Goal: Task Accomplishment & Management: Complete application form

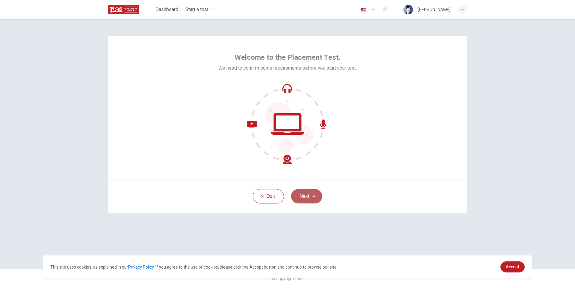
click at [317, 200] on button "Next" at bounding box center [306, 196] width 31 height 14
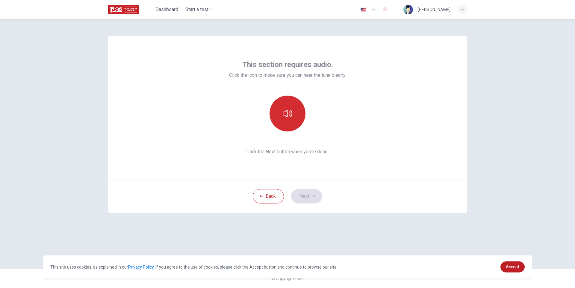
click at [286, 113] on icon "button" at bounding box center [287, 114] width 10 height 10
click at [314, 197] on icon "button" at bounding box center [314, 196] width 4 height 2
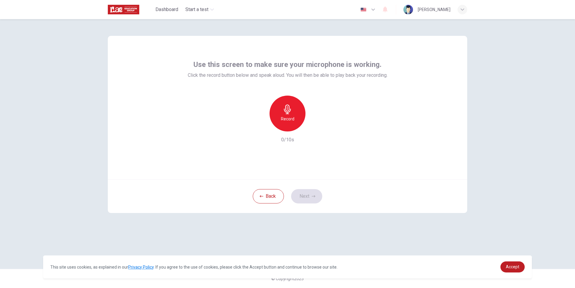
click at [292, 120] on h6 "Record" at bounding box center [287, 119] width 13 height 7
click at [312, 196] on icon "button" at bounding box center [314, 197] width 4 height 4
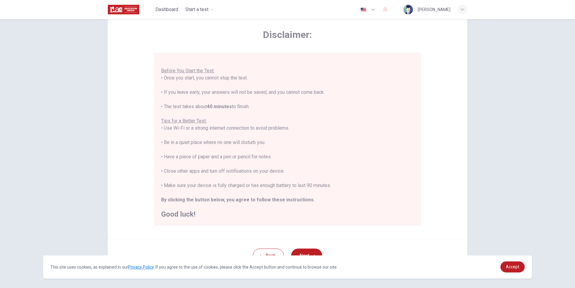
scroll to position [44, 0]
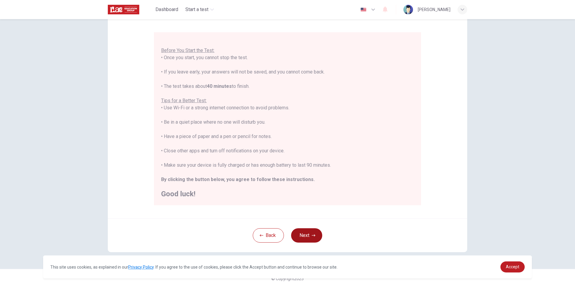
click at [302, 232] on button "Next" at bounding box center [306, 236] width 31 height 14
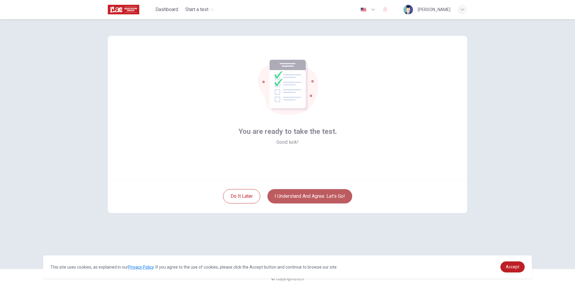
click at [324, 195] on button "I understand and agree. Let’s go!" at bounding box center [309, 196] width 85 height 14
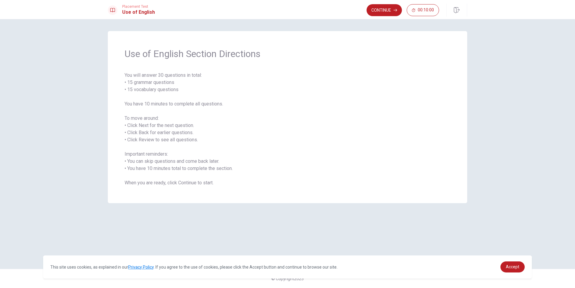
click at [324, 194] on div "Use of English Section Directions You will answer 30 questions in total: • 15 g…" at bounding box center [287, 117] width 359 height 172
click at [391, 9] on button "Continue" at bounding box center [383, 10] width 35 height 12
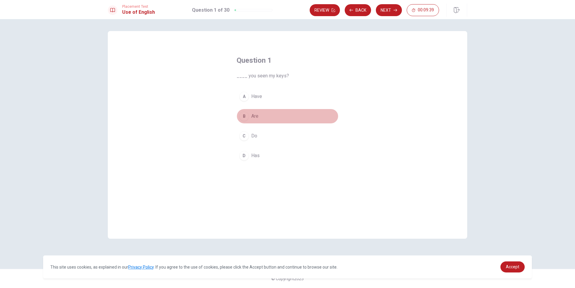
click at [243, 115] on div "B" at bounding box center [244, 117] width 10 height 10
click at [393, 12] on button "Next" at bounding box center [389, 10] width 26 height 12
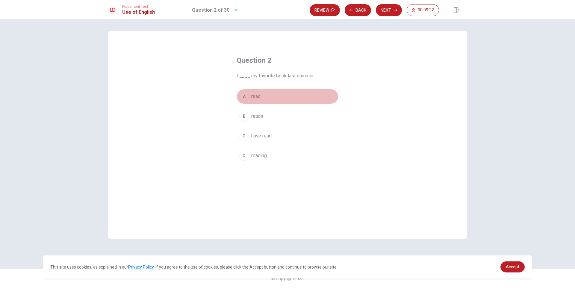
click at [245, 96] on div "A" at bounding box center [244, 97] width 10 height 10
click at [391, 10] on button "Next" at bounding box center [389, 10] width 26 height 12
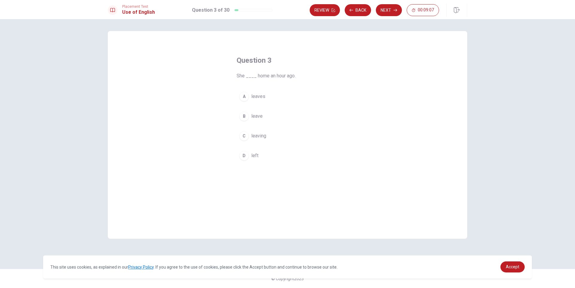
click at [244, 158] on div "D" at bounding box center [244, 156] width 10 height 10
click at [385, 10] on button "Next" at bounding box center [389, 10] width 26 height 12
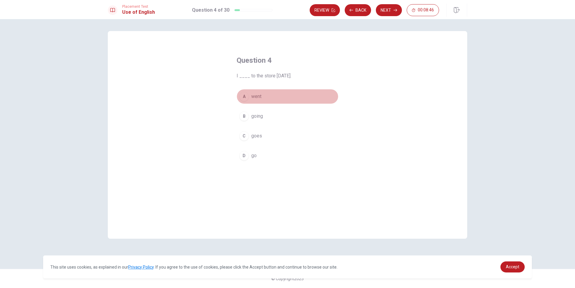
click at [246, 95] on div "A" at bounding box center [244, 97] width 10 height 10
click at [392, 11] on button "Next" at bounding box center [389, 10] width 26 height 12
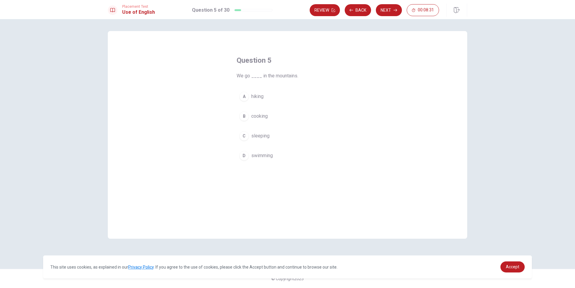
click at [242, 96] on div "A" at bounding box center [244, 97] width 10 height 10
click at [397, 9] on button "Next" at bounding box center [389, 10] width 26 height 12
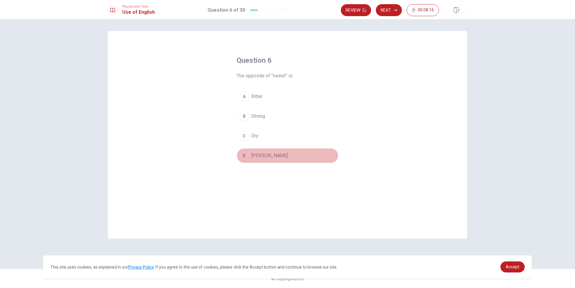
click at [246, 158] on div "D" at bounding box center [244, 156] width 10 height 10
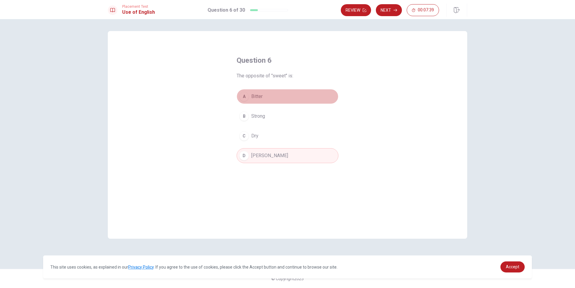
click at [257, 100] on span "Bitter" at bounding box center [256, 96] width 11 height 7
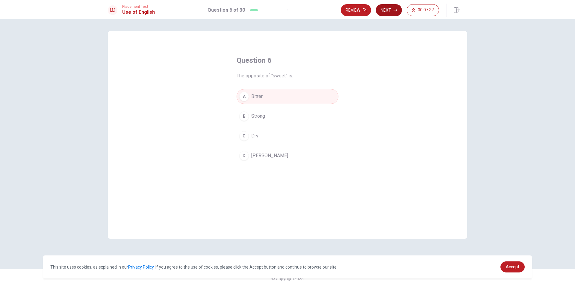
click at [396, 5] on button "Next" at bounding box center [389, 10] width 26 height 12
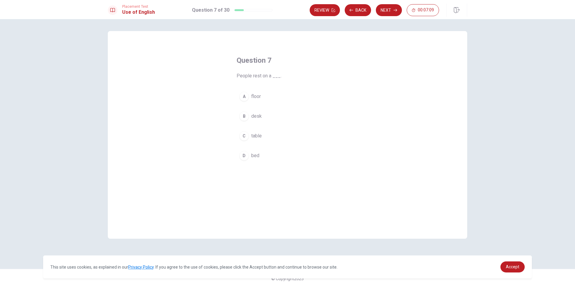
click at [255, 157] on span "bed" at bounding box center [255, 155] width 8 height 7
click at [396, 13] on button "Next" at bounding box center [389, 10] width 26 height 12
click at [254, 115] on span "table" at bounding box center [256, 116] width 10 height 7
click at [383, 7] on button "Next" at bounding box center [389, 10] width 26 height 12
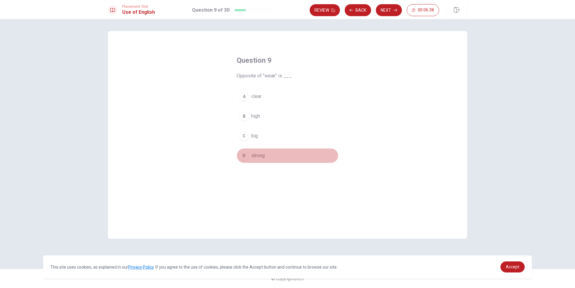
click at [260, 157] on span "strong" at bounding box center [257, 155] width 13 height 7
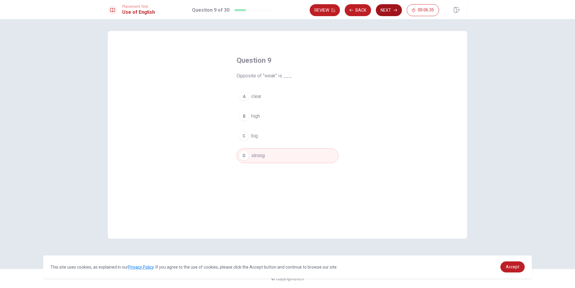
click at [391, 10] on button "Next" at bounding box center [389, 10] width 26 height 12
click at [245, 139] on div "C" at bounding box center [244, 136] width 10 height 10
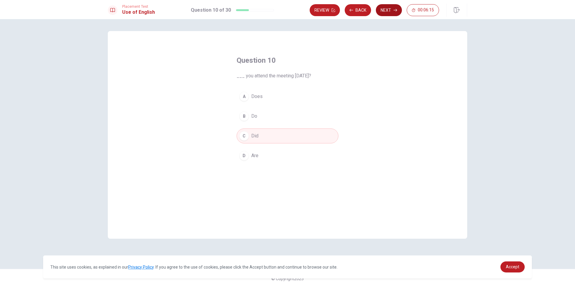
click at [391, 9] on button "Next" at bounding box center [389, 10] width 26 height 12
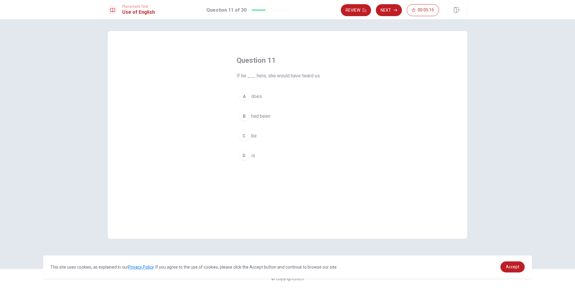
click at [260, 116] on span "had been" at bounding box center [260, 116] width 19 height 7
click at [392, 11] on button "Next" at bounding box center [389, 10] width 26 height 12
click at [259, 136] on span "were" at bounding box center [256, 136] width 10 height 7
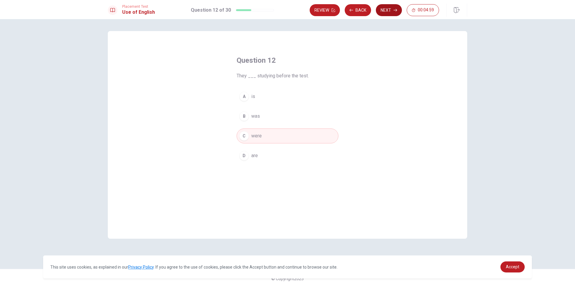
click at [388, 12] on button "Next" at bounding box center [389, 10] width 26 height 12
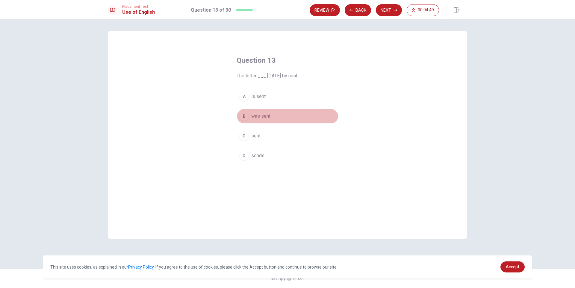
click at [266, 117] on span "was sent" at bounding box center [260, 116] width 19 height 7
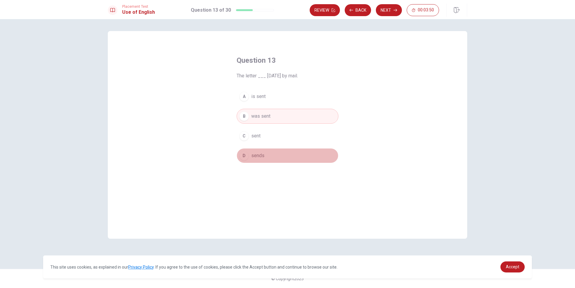
click at [263, 158] on span "sends" at bounding box center [257, 155] width 13 height 7
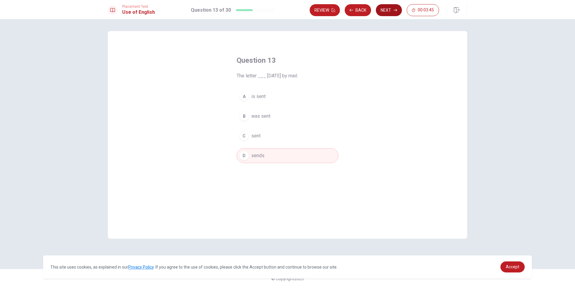
click at [389, 10] on button "Next" at bounding box center [389, 10] width 26 height 12
click at [266, 136] on span "have prepared" at bounding box center [266, 136] width 30 height 7
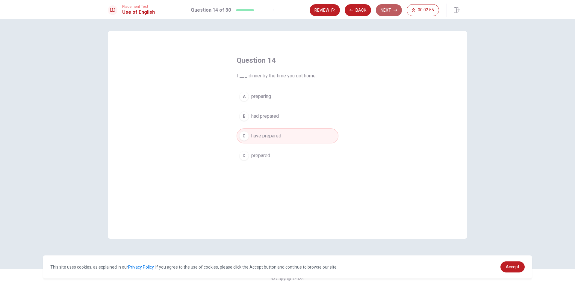
click at [388, 8] on button "Next" at bounding box center [389, 10] width 26 height 12
click at [257, 118] on span "Return" at bounding box center [257, 116] width 13 height 7
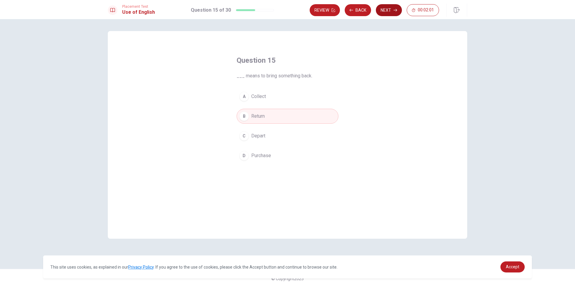
click at [393, 10] on button "Next" at bounding box center [389, 10] width 26 height 12
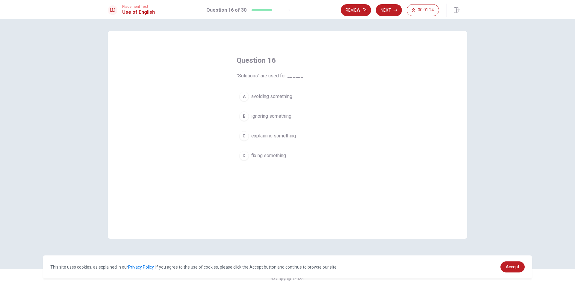
click at [279, 138] on span "explaining something" at bounding box center [273, 136] width 45 height 7
click at [393, 13] on button "Next" at bounding box center [389, 10] width 26 height 12
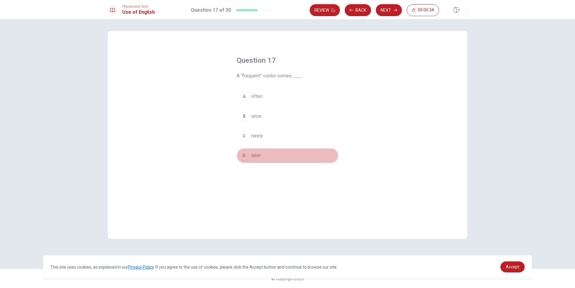
click at [254, 156] on span "later" at bounding box center [255, 155] width 9 height 7
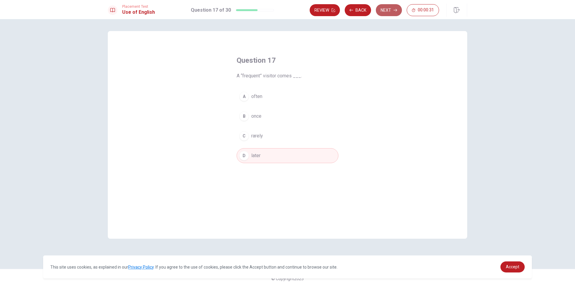
click at [390, 10] on button "Next" at bounding box center [389, 10] width 26 height 12
click at [252, 117] on span "cheap" at bounding box center [257, 116] width 13 height 7
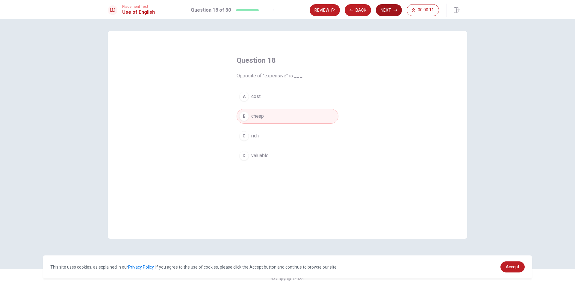
click at [394, 9] on icon "button" at bounding box center [395, 10] width 4 height 4
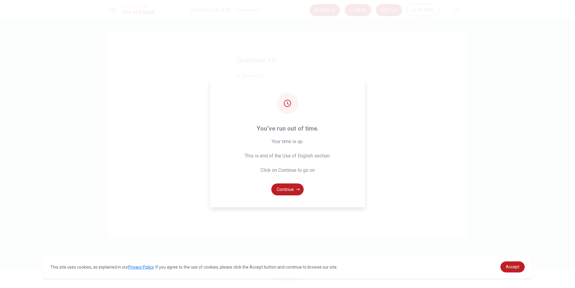
click at [291, 191] on button "Continue" at bounding box center [287, 190] width 32 height 12
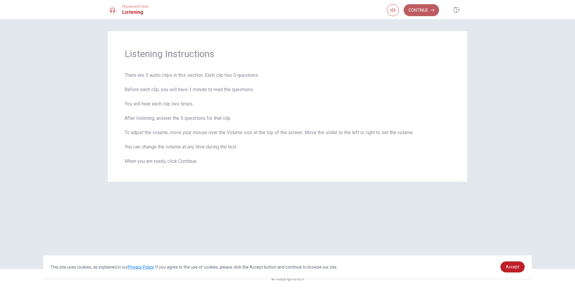
click at [431, 12] on button "Continue" at bounding box center [420, 10] width 35 height 12
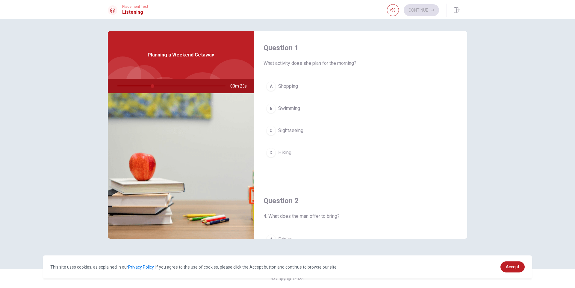
click at [282, 150] on span "Hiking" at bounding box center [284, 152] width 13 height 7
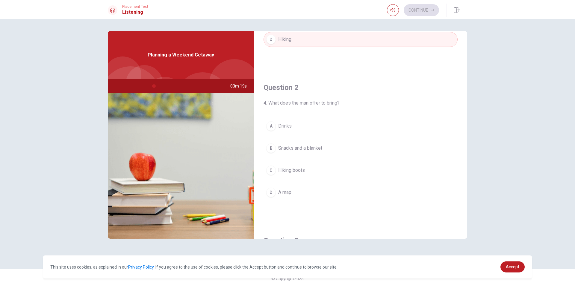
scroll to position [120, 0]
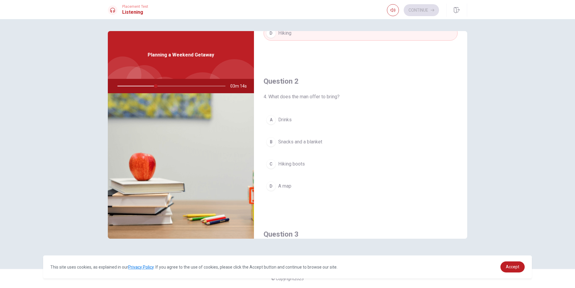
click at [314, 142] on span "Snacks and a blanket" at bounding box center [300, 142] width 44 height 7
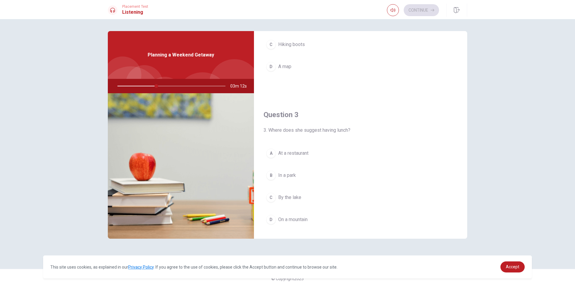
scroll to position [269, 0]
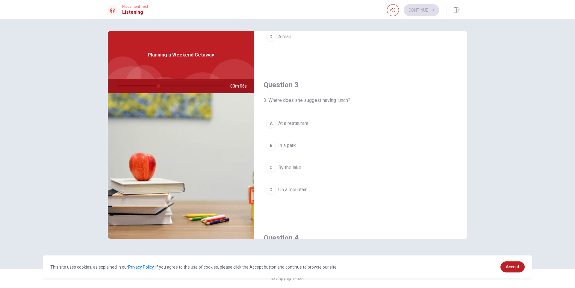
click at [288, 171] on span "By the lake" at bounding box center [289, 167] width 23 height 7
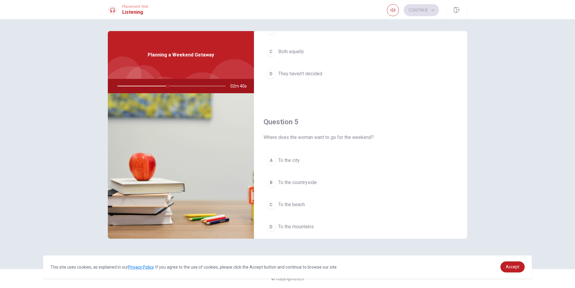
scroll to position [558, 0]
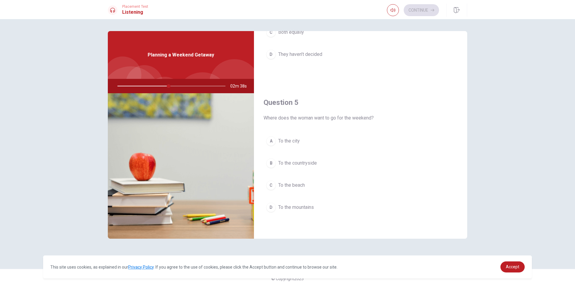
click at [309, 206] on span "To the mountains" at bounding box center [296, 207] width 36 height 7
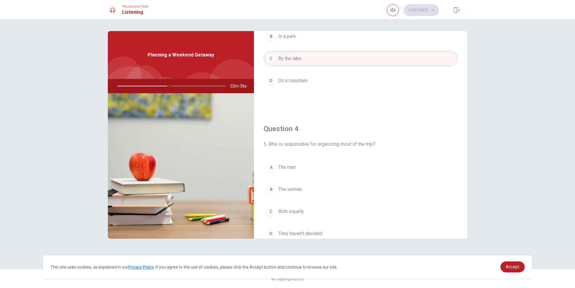
scroll to position [408, 0]
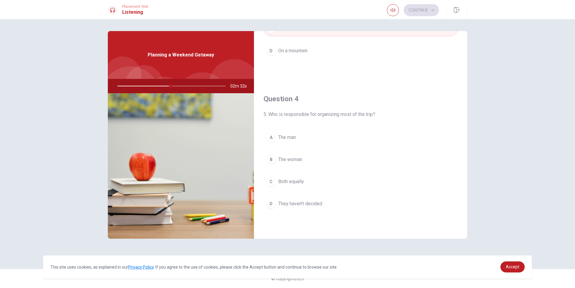
click at [293, 162] on span "The woman" at bounding box center [290, 159] width 24 height 7
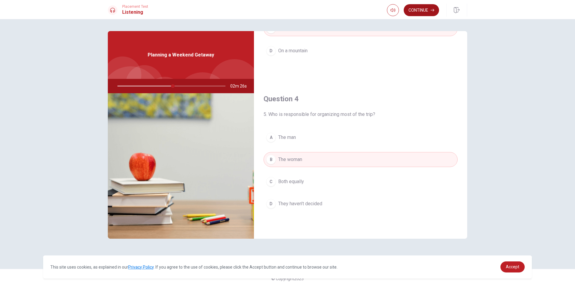
click at [425, 9] on button "Continue" at bounding box center [420, 10] width 35 height 12
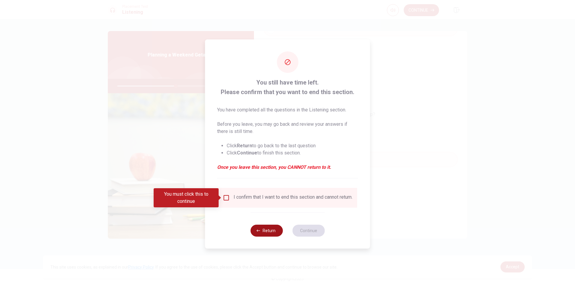
click at [272, 231] on button "Return" at bounding box center [266, 231] width 32 height 12
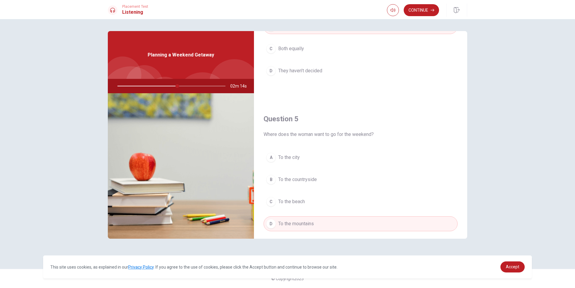
scroll to position [558, 0]
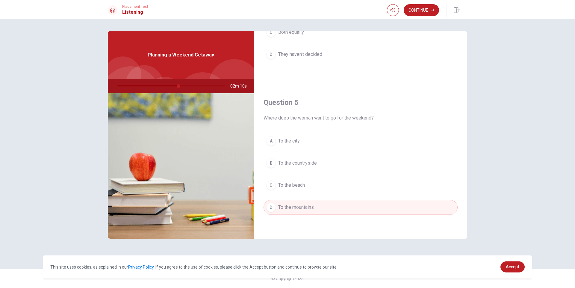
click at [350, 204] on button "D To the mountains" at bounding box center [360, 207] width 194 height 15
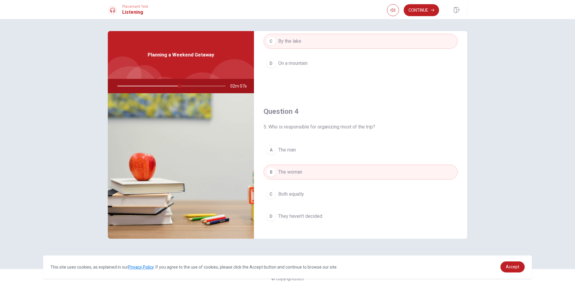
scroll to position [379, 0]
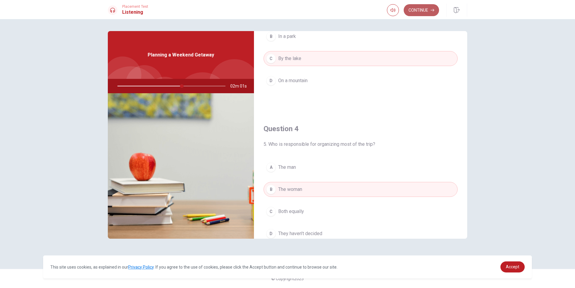
click at [429, 8] on button "Continue" at bounding box center [420, 10] width 35 height 12
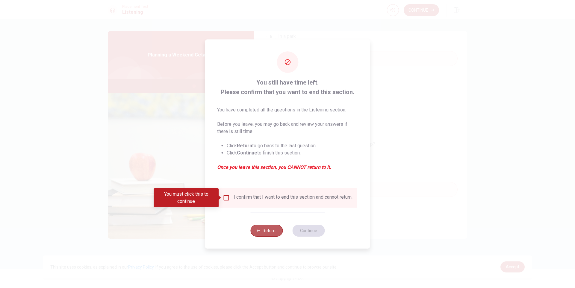
click at [265, 235] on button "Return" at bounding box center [266, 231] width 32 height 12
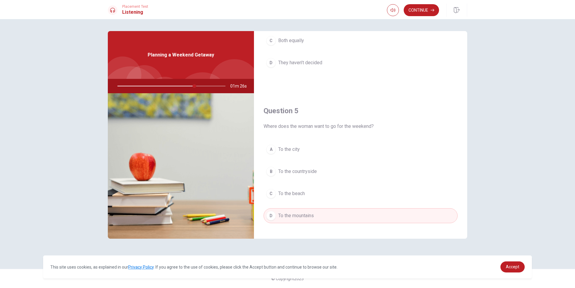
scroll to position [558, 0]
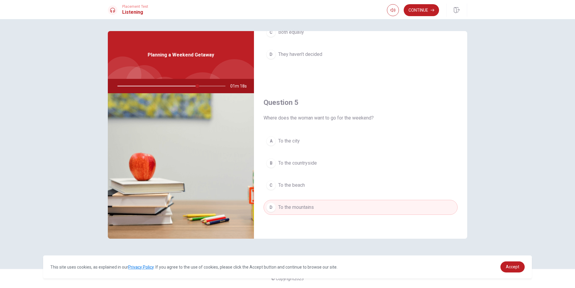
click at [209, 85] on div at bounding box center [170, 86] width 120 height 14
drag, startPoint x: 199, startPoint y: 86, endPoint x: 206, endPoint y: 86, distance: 6.9
click at [206, 86] on div at bounding box center [170, 86] width 120 height 14
type input "0"
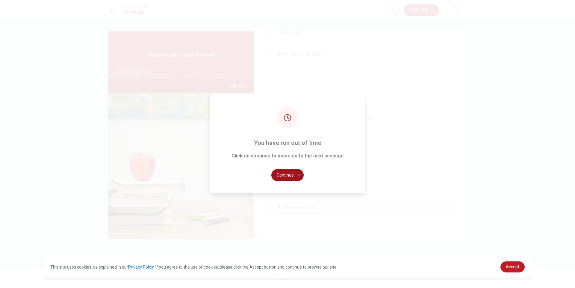
click at [282, 178] on button "Continue" at bounding box center [287, 175] width 32 height 12
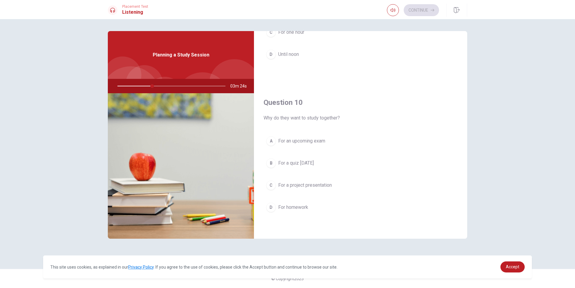
click at [313, 142] on span "For an upcoming exam" at bounding box center [301, 141] width 47 height 7
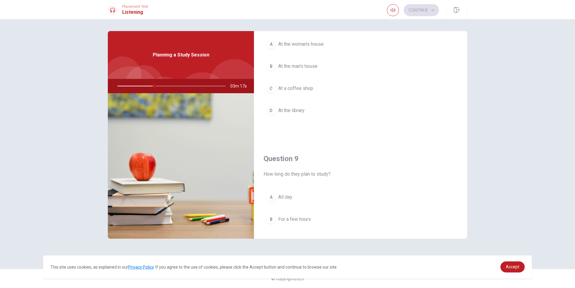
scroll to position [319, 0]
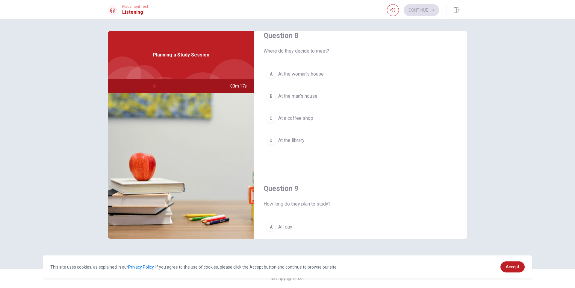
click at [278, 140] on span "At the library" at bounding box center [291, 140] width 26 height 7
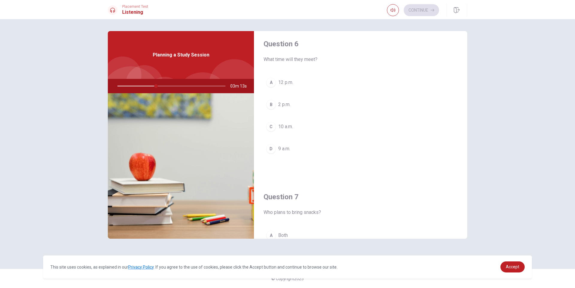
scroll to position [0, 0]
click at [286, 130] on span "10 a.m." at bounding box center [285, 130] width 15 height 7
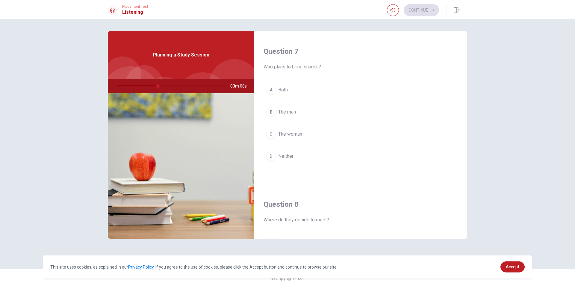
click at [293, 133] on span "The woman" at bounding box center [290, 134] width 24 height 7
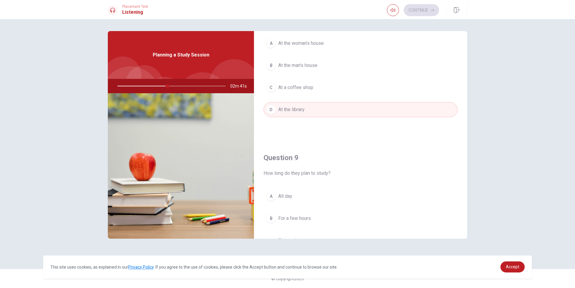
scroll to position [408, 0]
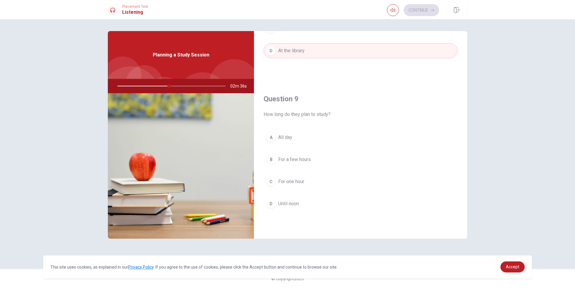
click at [296, 158] on span "For a few hours" at bounding box center [294, 159] width 33 height 7
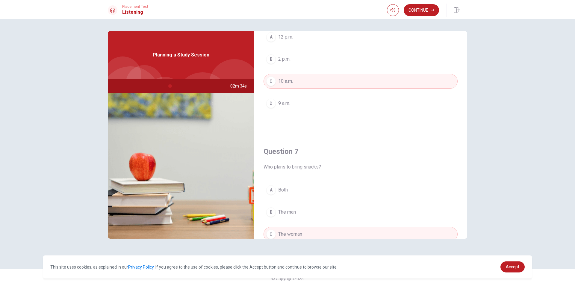
scroll to position [0, 0]
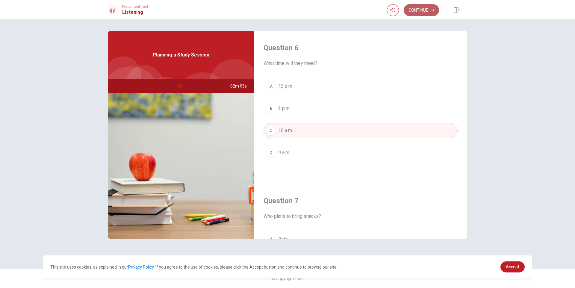
click at [424, 15] on button "Continue" at bounding box center [420, 10] width 35 height 12
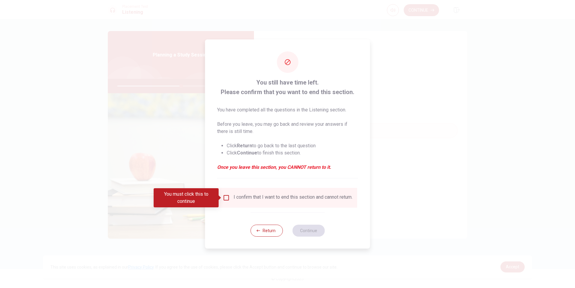
click at [258, 200] on div "I confirm that I want to end this section and cannot return." at bounding box center [292, 198] width 119 height 7
click at [224, 199] on input "You must click this to continue" at bounding box center [226, 198] width 7 height 7
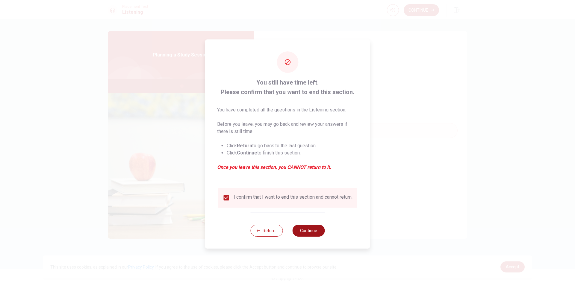
click at [310, 233] on button "Continue" at bounding box center [308, 231] width 32 height 12
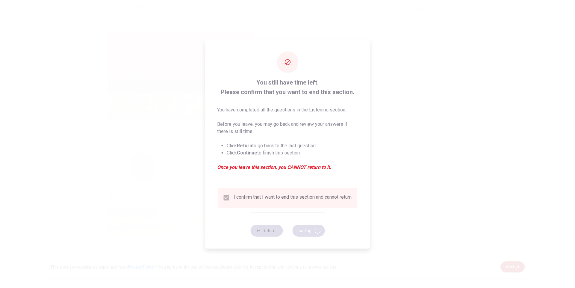
type input "61"
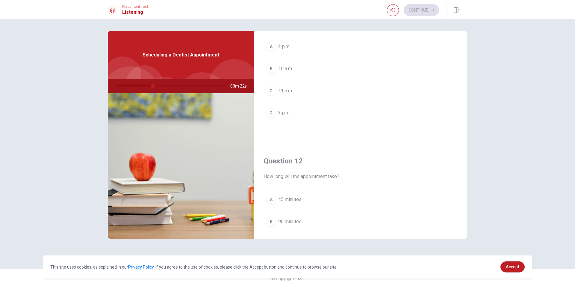
scroll to position [30, 0]
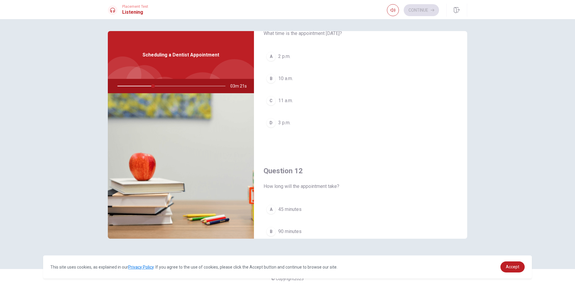
click at [285, 125] on span "3 p.m." at bounding box center [284, 122] width 12 height 7
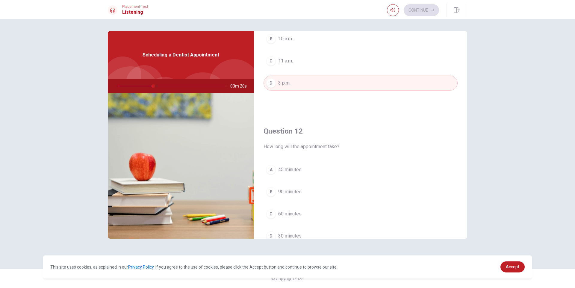
scroll to position [180, 0]
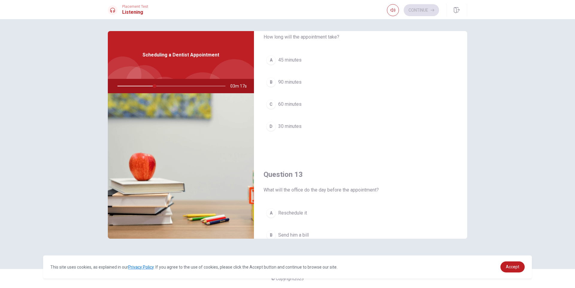
click at [289, 59] on span "45 minutes" at bounding box center [289, 60] width 23 height 7
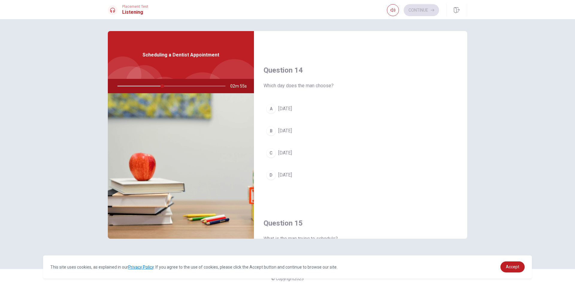
scroll to position [449, 0]
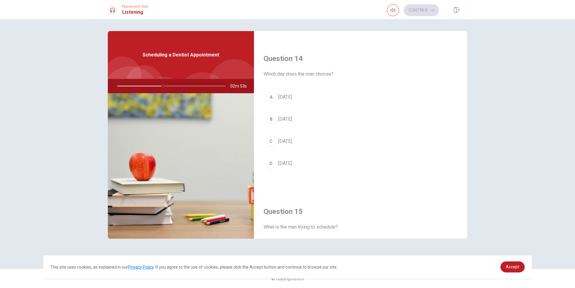
click at [287, 164] on span "[DATE]" at bounding box center [285, 163] width 14 height 7
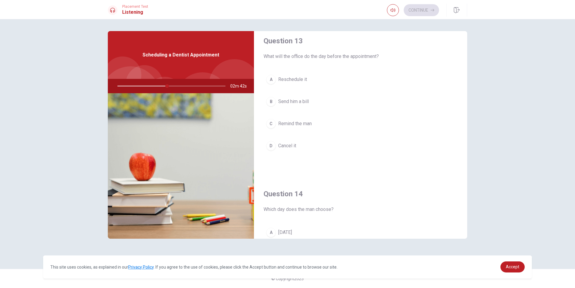
scroll to position [289, 0]
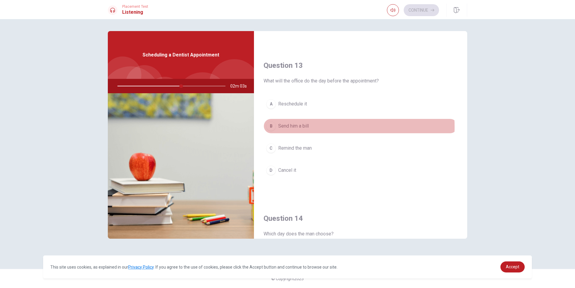
click at [296, 127] on span "Send him a bill" at bounding box center [293, 126] width 31 height 7
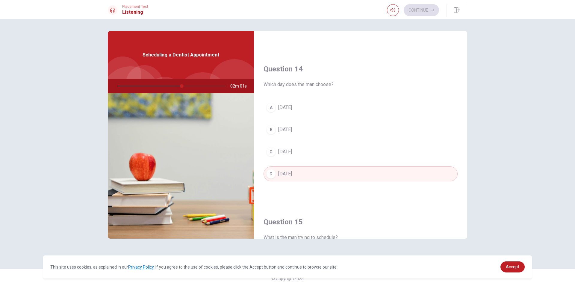
scroll to position [558, 0]
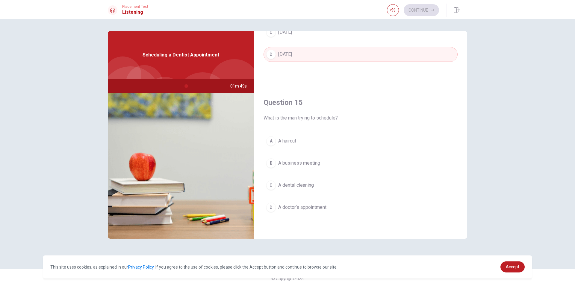
click at [310, 166] on span "A business meeting" at bounding box center [299, 163] width 42 height 7
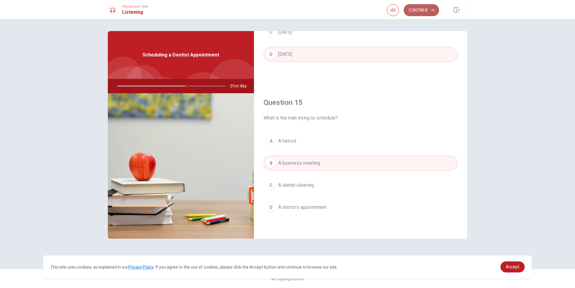
click at [426, 11] on button "Continue" at bounding box center [420, 10] width 35 height 12
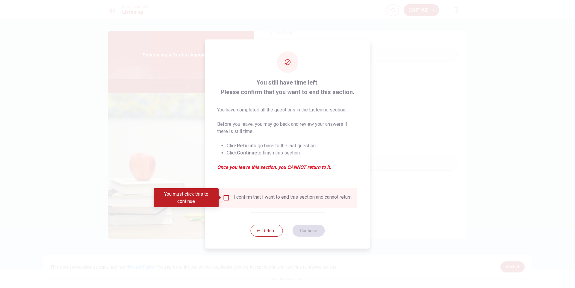
click at [307, 199] on div "I confirm that I want to end this section and cannot return." at bounding box center [292, 198] width 119 height 7
click at [249, 199] on div "I confirm that I want to end this section and cannot return." at bounding box center [292, 198] width 119 height 7
click at [224, 196] on input "You must click this to continue" at bounding box center [226, 198] width 7 height 7
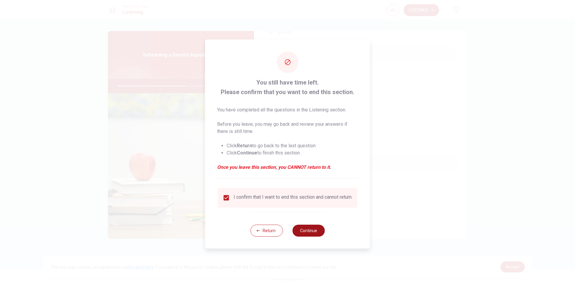
click at [305, 229] on button "Continue" at bounding box center [308, 231] width 32 height 12
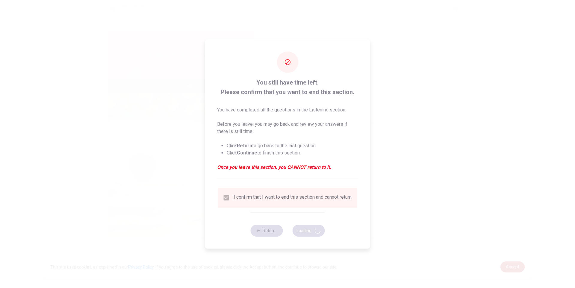
type input "67"
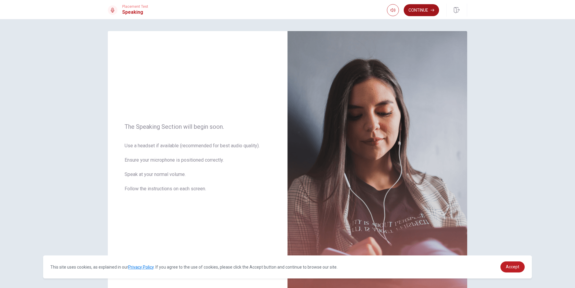
click at [427, 9] on button "Continue" at bounding box center [420, 10] width 35 height 12
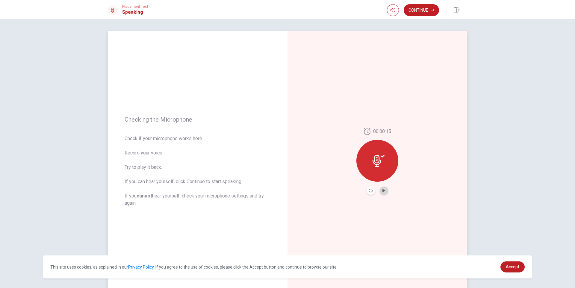
click at [385, 191] on button "Play Audio" at bounding box center [383, 191] width 8 height 8
click at [377, 163] on icon at bounding box center [376, 161] width 9 height 12
click at [383, 192] on icon "Pause Audio" at bounding box center [383, 191] width 3 height 4
click at [431, 12] on button "Continue" at bounding box center [420, 10] width 35 height 12
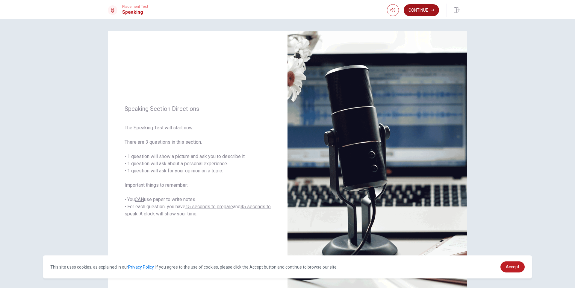
click at [431, 12] on button "Continue" at bounding box center [420, 10] width 35 height 12
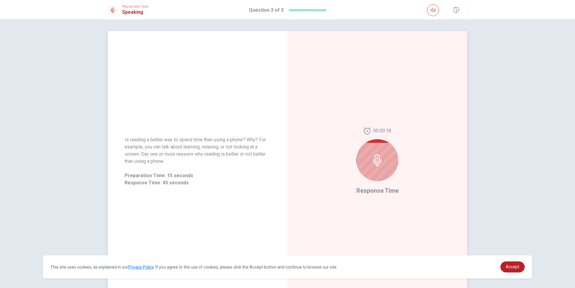
click at [464, 93] on div "00:00:18 Response Time" at bounding box center [377, 161] width 180 height 261
click at [388, 165] on div at bounding box center [377, 160] width 42 height 42
click at [368, 157] on div at bounding box center [377, 160] width 42 height 42
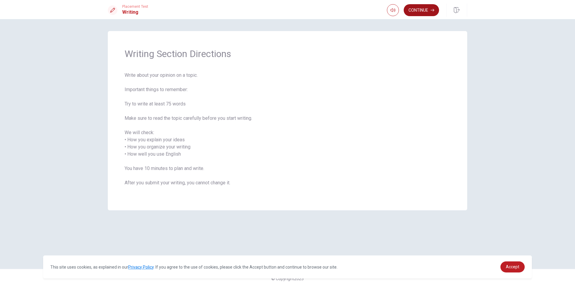
click at [418, 7] on button "Continue" at bounding box center [420, 10] width 35 height 12
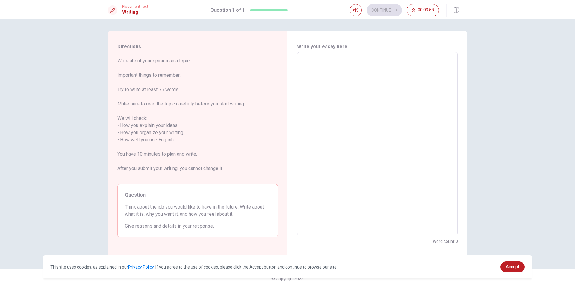
click at [388, 87] on textarea at bounding box center [377, 144] width 152 height 174
click at [387, 87] on textarea "To enrich screen reader interactions, please activate Accessibility in Grammarl…" at bounding box center [377, 144] width 152 height 174
click at [335, 73] on textarea "To enrich screen reader interactions, please activate Accessibility in Grammarl…" at bounding box center [377, 144] width 152 height 174
click at [334, 65] on textarea "To enrich screen reader interactions, please activate Accessibility in Grammarl…" at bounding box center [377, 144] width 152 height 174
click at [308, 63] on textarea "To enrich screen reader interactions, please activate Accessibility in Grammarl…" at bounding box center [377, 144] width 152 height 174
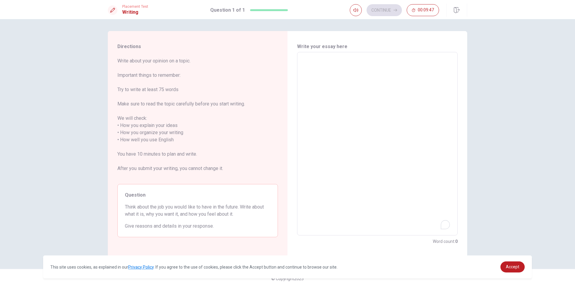
click at [308, 63] on textarea "To enrich screen reader interactions, please activate Accessibility in Grammarl…" at bounding box center [377, 144] width 152 height 174
type textarea "fy"
click at [258, 110] on span "Write about your opinion on a topic. Important things to remember: Try to write…" at bounding box center [197, 118] width 160 height 122
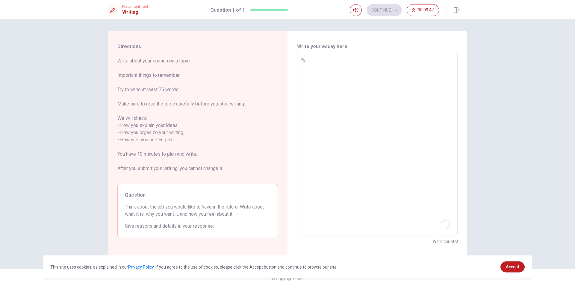
click at [314, 54] on div "fy x ​" at bounding box center [377, 144] width 160 height 184
click at [312, 58] on textarea "fy" at bounding box center [377, 144] width 152 height 174
click at [516, 267] on span "Accept" at bounding box center [511, 267] width 13 height 5
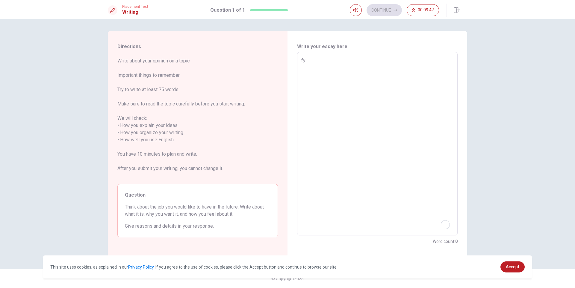
click at [327, 66] on textarea "fy" at bounding box center [377, 144] width 152 height 174
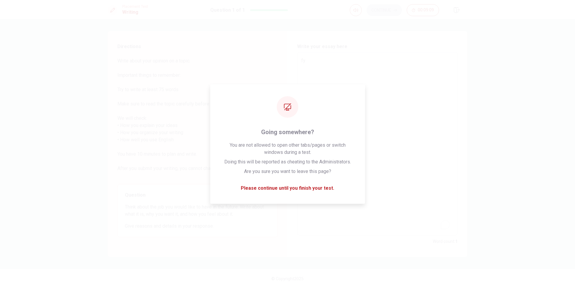
type textarea "x"
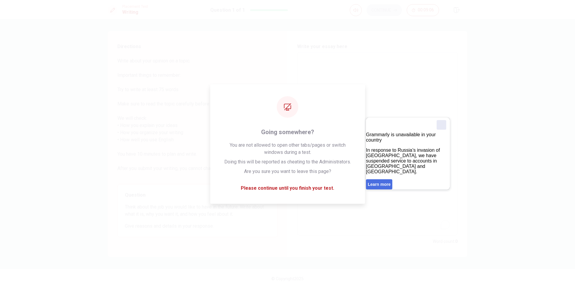
click at [437, 124] on div "Close" at bounding box center [441, 125] width 10 height 10
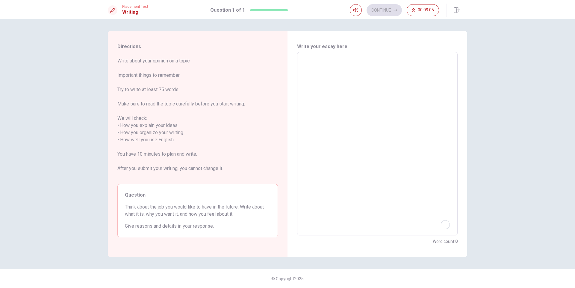
click at [329, 66] on textarea "To enrich screen reader interactions, please activate Accessibility in Grammarl…" at bounding box center [377, 144] width 152 height 174
click at [329, 66] on textarea "i" at bounding box center [377, 144] width 152 height 174
click at [307, 61] on textarea "i" at bounding box center [377, 144] width 152 height 174
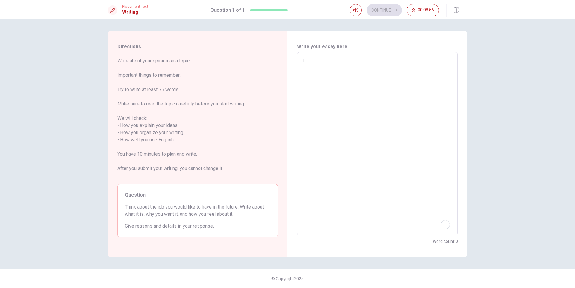
type textarea "iii"
click at [308, 60] on textarea "iii" at bounding box center [377, 144] width 152 height 174
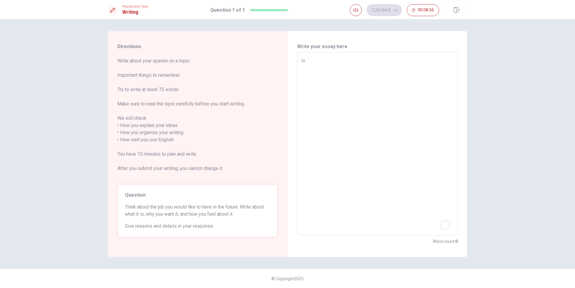
click at [308, 60] on textarea "iii" at bounding box center [377, 144] width 152 height 174
click at [315, 66] on textarea "iii" at bounding box center [377, 144] width 152 height 174
type textarea "x"
type textarea "ii"
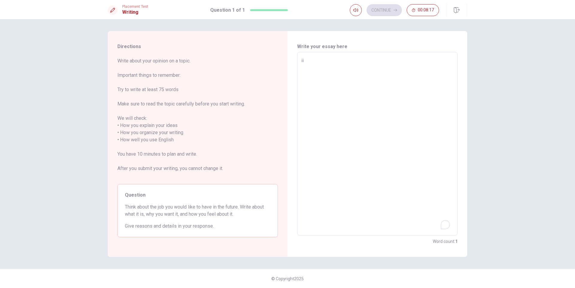
type textarea "x"
type textarea "i"
type textarea "x"
type textarea "i"
type textarea "x"
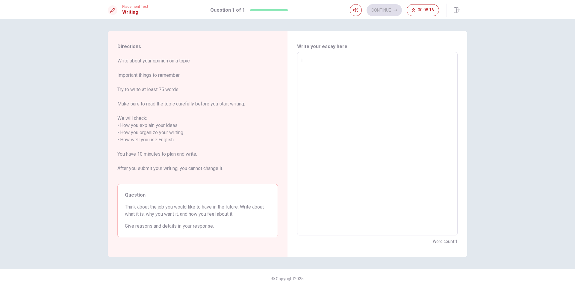
type textarea "i"
type textarea "x"
type textarea "i w"
type textarea "x"
type textarea "i wa"
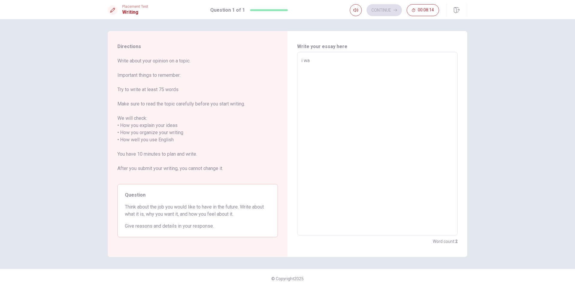
type textarea "x"
type textarea "i wan"
type textarea "x"
type textarea "i want"
type textarea "x"
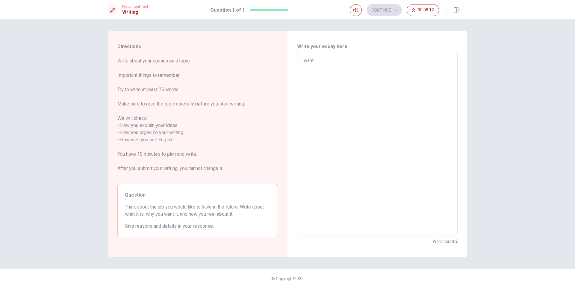
type textarea "i want"
type textarea "x"
type textarea "i want n"
type textarea "x"
type textarea "i want no"
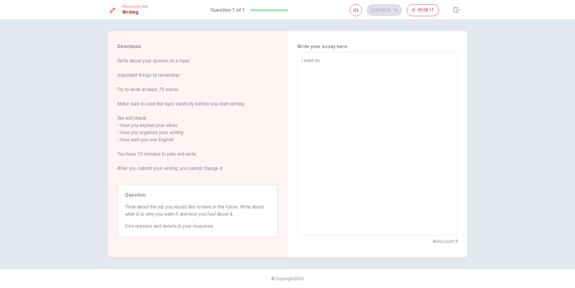
type textarea "x"
type textarea "i want no"
type textarea "x"
type textarea "i want no"
type textarea "x"
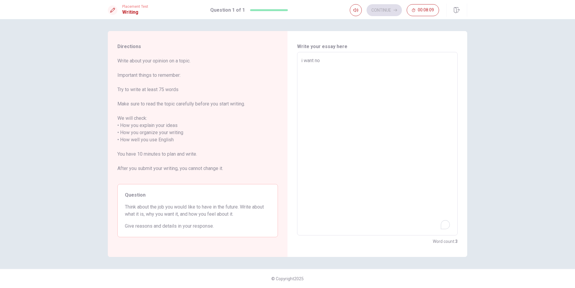
type textarea "i want n"
type textarea "x"
type textarea "i want"
type textarea "x"
click at [318, 64] on textarea "i want" at bounding box center [377, 144] width 152 height 174
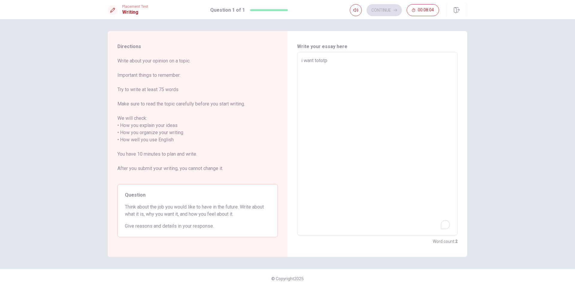
click at [318, 63] on textarea "i want" at bounding box center [377, 144] width 152 height 174
click at [320, 62] on textarea "i want" at bounding box center [377, 144] width 152 height 174
click at [297, 65] on div "i want x ​" at bounding box center [377, 144] width 160 height 184
click at [307, 63] on textarea "i want" at bounding box center [377, 144] width 152 height 174
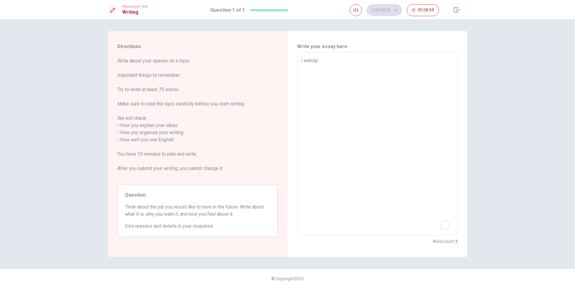
click at [323, 61] on textarea "i want" at bounding box center [377, 144] width 152 height 174
type textarea "i"
click at [323, 61] on textarea "i want" at bounding box center [377, 144] width 152 height 174
click at [297, 63] on div "Write your essay here i want x ​ Word count : 2" at bounding box center [377, 144] width 180 height 226
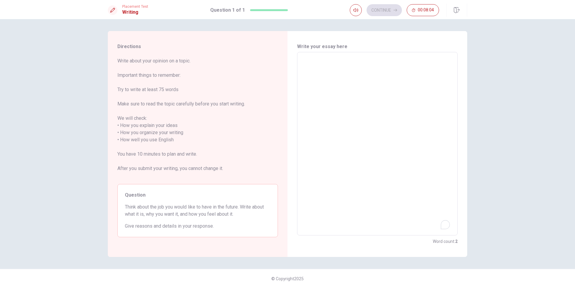
click at [317, 60] on textarea "i want" at bounding box center [377, 144] width 152 height 174
click at [446, 231] on textarea "i want" at bounding box center [377, 144] width 152 height 174
click at [353, 75] on textarea "i want" at bounding box center [377, 144] width 152 height 174
type textarea "]"
type textarea "x"
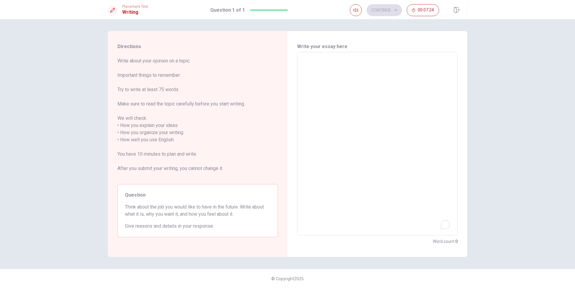
click at [348, 70] on textarea "To enrich screen reader interactions, please activate Accessibility in Grammarl…" at bounding box center [377, 144] width 152 height 174
type textarea "I"
type textarea "x"
type textarea "I"
type textarea "x"
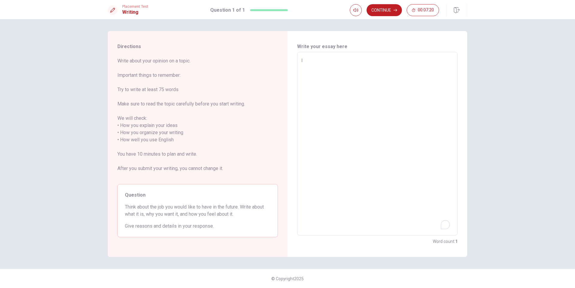
type textarea "I w"
type textarea "x"
type textarea "I wa"
type textarea "x"
type textarea "I wan"
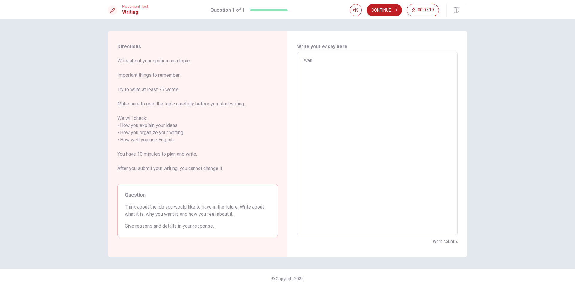
type textarea "x"
type textarea "I want"
type textarea "x"
type textarea "I want"
type textarea "x"
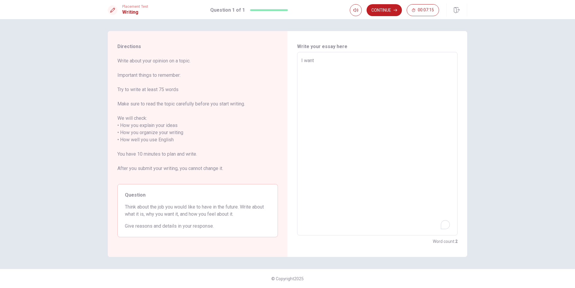
type textarea "I want t"
type textarea "x"
type textarea "I want to"
type textarea "x"
type textarea "I want to"
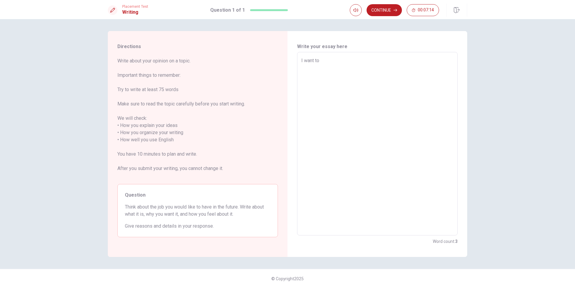
type textarea "x"
type textarea "I want to h"
type textarea "x"
type textarea "I want to ha"
type textarea "x"
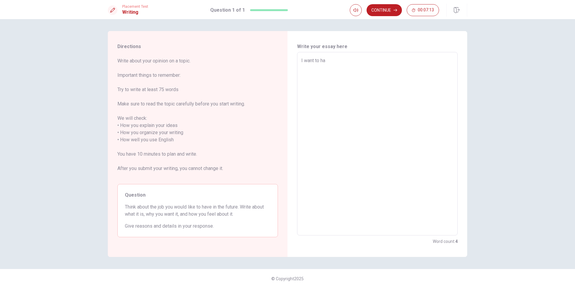
type textarea "I want to hav"
type textarea "x"
type textarea "I want to have"
type textarea "x"
type textarea "I want to have"
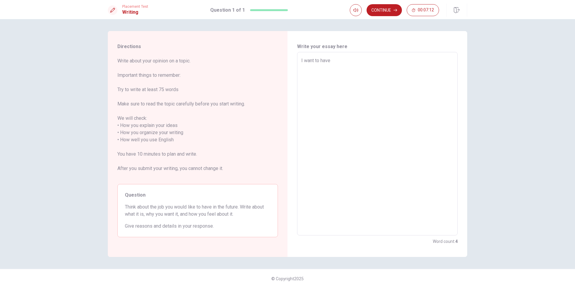
type textarea "x"
click at [351, 69] on textarea "I want to have" at bounding box center [377, 144] width 152 height 174
click at [445, 229] on span at bounding box center [446, 225] width 5 height 8
click at [448, 225] on div "Open Grammarly." at bounding box center [447, 226] width 4 height 4
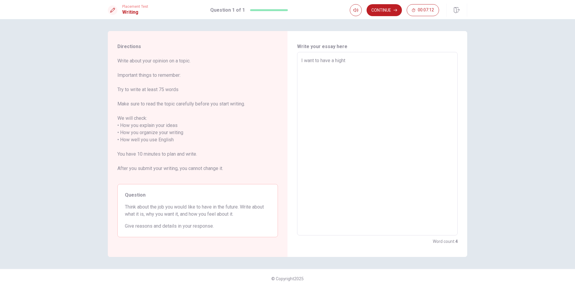
click at [340, 59] on textarea "I want to have" at bounding box center [377, 144] width 152 height 174
type textarea "I wa"
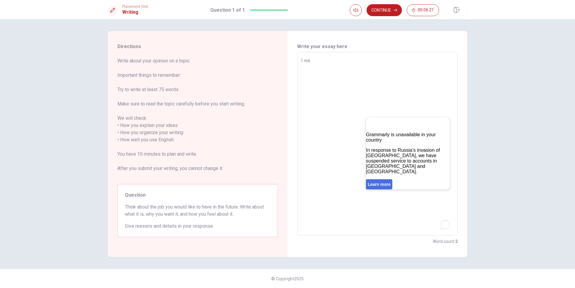
type textarea "x"
click at [443, 128] on div "Close" at bounding box center [441, 125] width 10 height 10
click at [440, 125] on textarea "I wa" at bounding box center [377, 144] width 152 height 174
click at [440, 123] on textarea "I wa" at bounding box center [377, 144] width 152 height 174
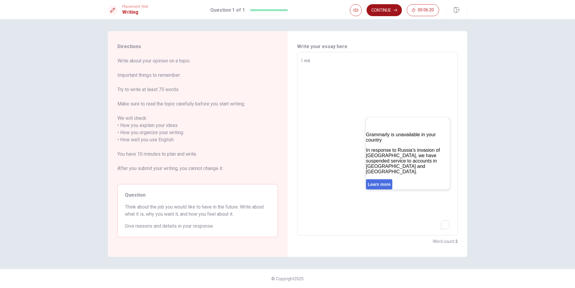
click at [440, 123] on textarea "I wa" at bounding box center [377, 144] width 152 height 174
click at [314, 64] on textarea "I wa" at bounding box center [377, 144] width 152 height 174
type textarea "I wannn"
click at [399, 11] on button "Continue" at bounding box center [383, 10] width 35 height 12
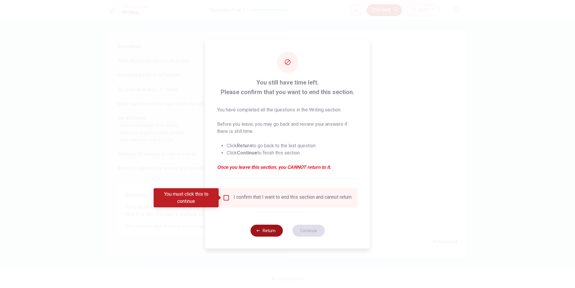
click at [268, 227] on button "Return" at bounding box center [266, 231] width 32 height 12
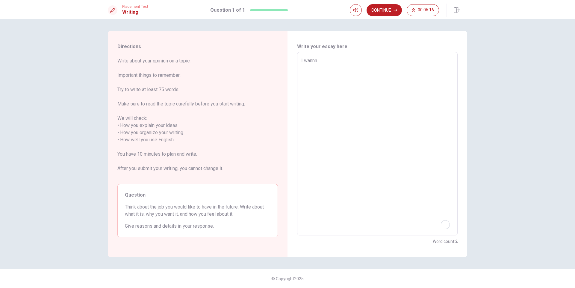
click at [337, 64] on textarea "I wannn" at bounding box center [377, 144] width 152 height 174
type textarea "x"
type textarea "I [PERSON_NAME]"
type textarea "x"
type textarea "I wan"
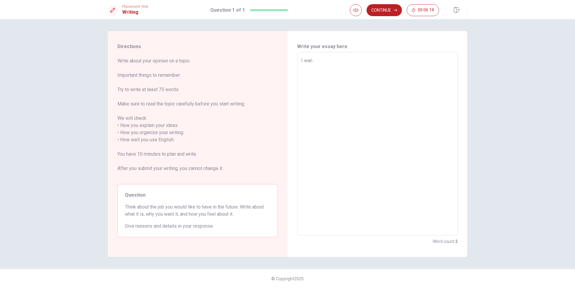
type textarea "x"
type textarea "I want"
type textarea "x"
type textarea "I want"
type textarea "x"
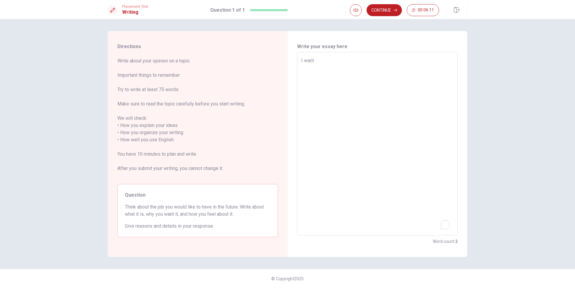
type textarea "I want t"
type textarea "x"
type textarea "I want to"
type textarea "x"
type textarea "I want to"
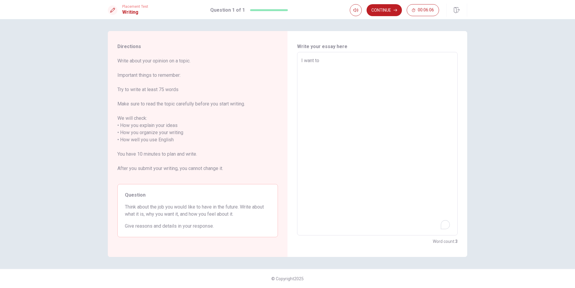
type textarea "x"
click at [327, 59] on textarea "I want to" at bounding box center [377, 144] width 152 height 174
type textarea "e"
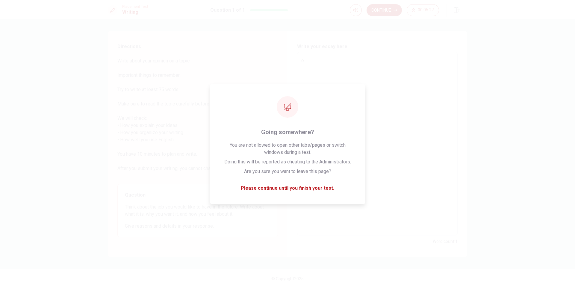
click at [321, 60] on textarea "e" at bounding box center [377, 144] width 152 height 174
click at [322, 189] on textarea "e" at bounding box center [377, 144] width 152 height 174
click at [392, 101] on textarea "e" at bounding box center [377, 144] width 152 height 174
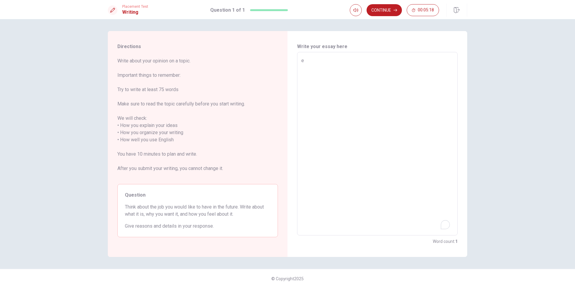
click at [333, 61] on textarea "e" at bounding box center [377, 144] width 152 height 174
type textarea "x"
click at [333, 61] on textarea "I want jjddd" at bounding box center [377, 144] width 152 height 174
type textarea "I want jjddd"
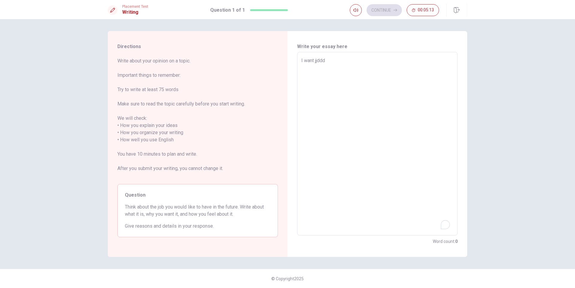
click at [378, 8] on div "Continue 00:05:13" at bounding box center [394, 10] width 89 height 12
click at [420, 77] on textarea "I want jjddd" at bounding box center [377, 144] width 152 height 174
click at [360, 64] on textarea "I want jjddd" at bounding box center [377, 144] width 152 height 174
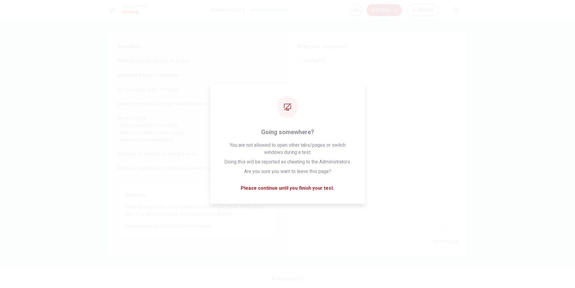
click at [360, 64] on textarea "I want jjddd" at bounding box center [377, 144] width 152 height 174
click at [324, 194] on textarea "I want jjddd" at bounding box center [377, 144] width 152 height 174
click at [307, 188] on textarea "I want jjddd" at bounding box center [377, 144] width 152 height 174
click at [327, 192] on textarea "I want jjddd" at bounding box center [377, 144] width 152 height 174
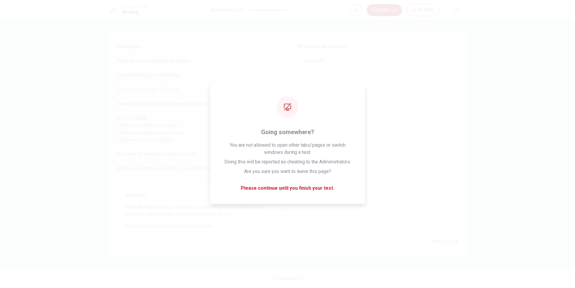
click at [425, 37] on div "Write your essay here I want jjddd x ​ Word count : 3" at bounding box center [377, 144] width 180 height 226
click at [308, 189] on textarea "I want jjddd" at bounding box center [377, 144] width 152 height 174
click at [285, 187] on div "Directions Write about your opinion on a topic. Important things to remember: T…" at bounding box center [198, 144] width 180 height 226
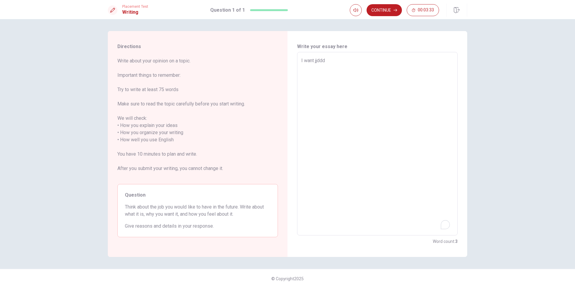
click at [353, 62] on textarea "I want jjddd" at bounding box center [377, 144] width 152 height 174
type textarea "x"
type textarea "I want jjdd"
type textarea "x"
type textarea "I want jjd"
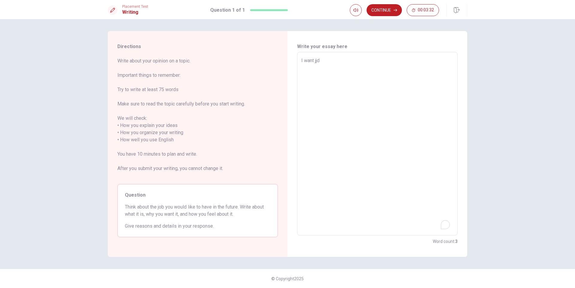
type textarea "x"
type textarea "I want [PERSON_NAME]"
type textarea "x"
click at [353, 62] on textarea "I want [PERSON_NAME]" at bounding box center [377, 144] width 152 height 174
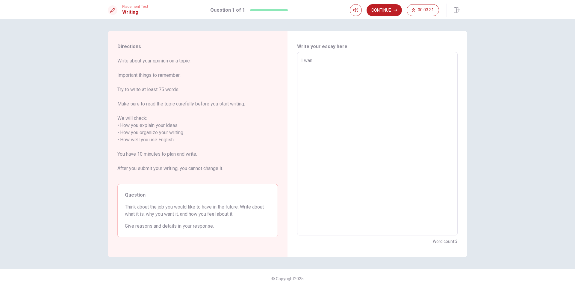
click at [318, 60] on textarea "I want [PERSON_NAME]" at bounding box center [377, 144] width 152 height 174
type textarea "I"
click at [318, 59] on textarea "I want [PERSON_NAME]" at bounding box center [377, 144] width 152 height 174
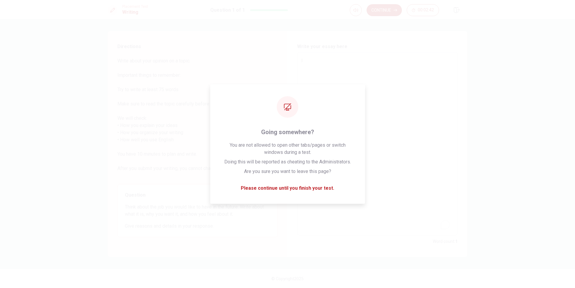
type textarea "x"
click at [318, 187] on textarea "I" at bounding box center [377, 144] width 152 height 174
